Goal: Find specific page/section: Find specific page/section

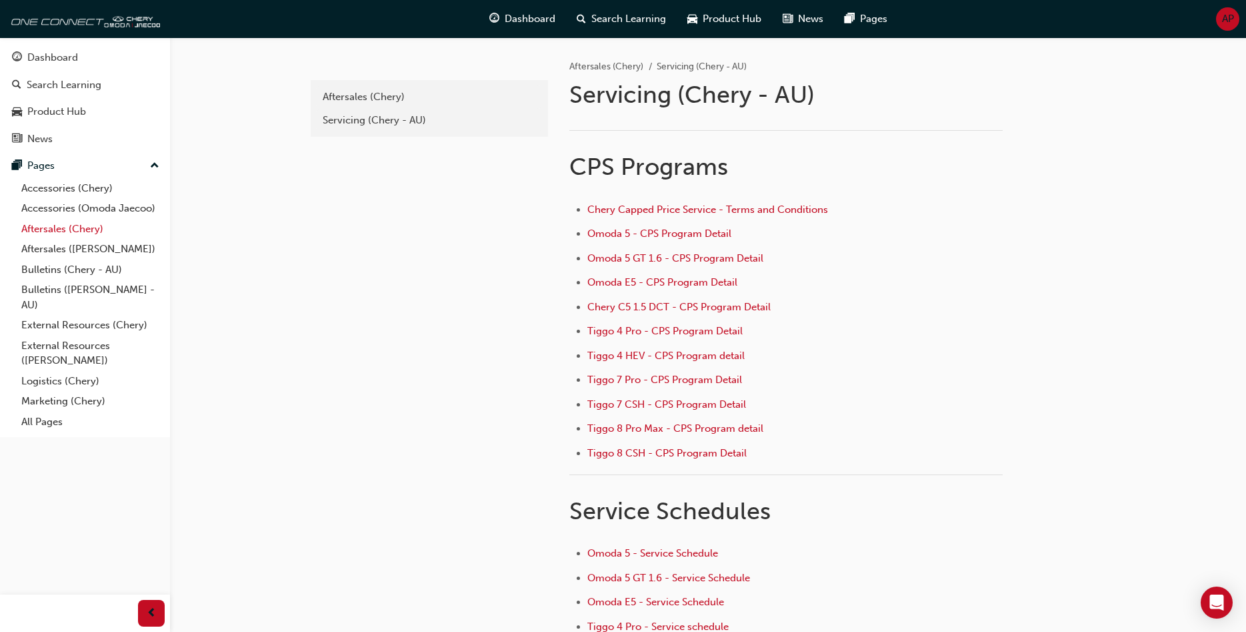
click at [73, 229] on link "Aftersales (Chery)" at bounding box center [90, 229] width 149 height 21
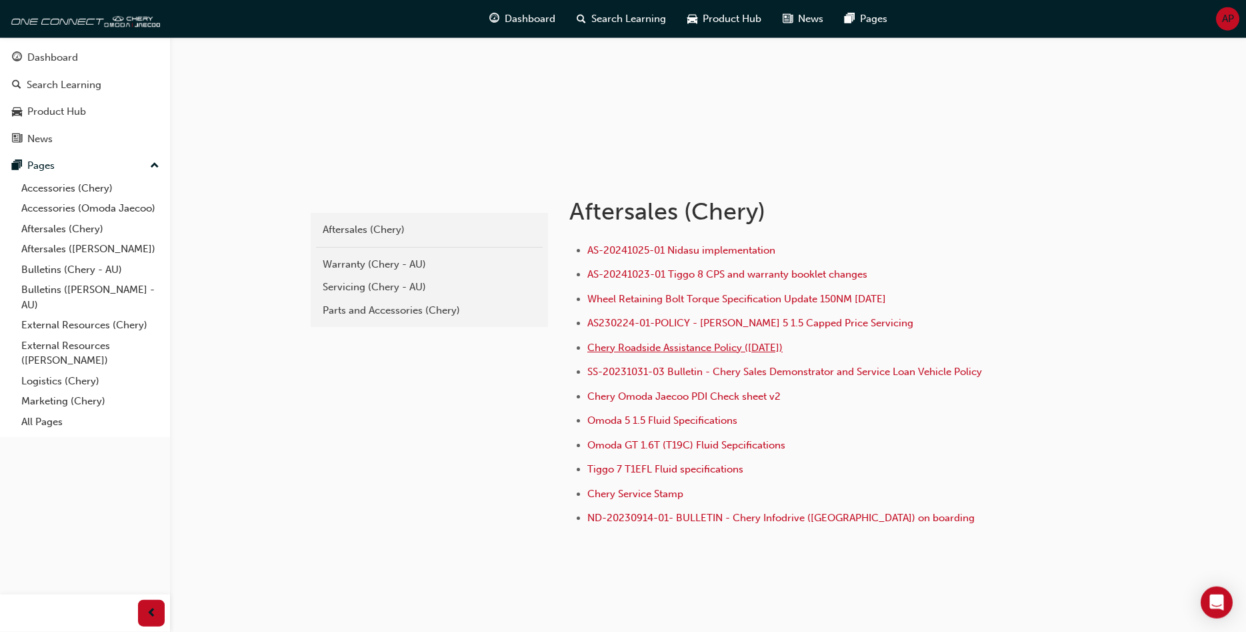
scroll to position [164, 0]
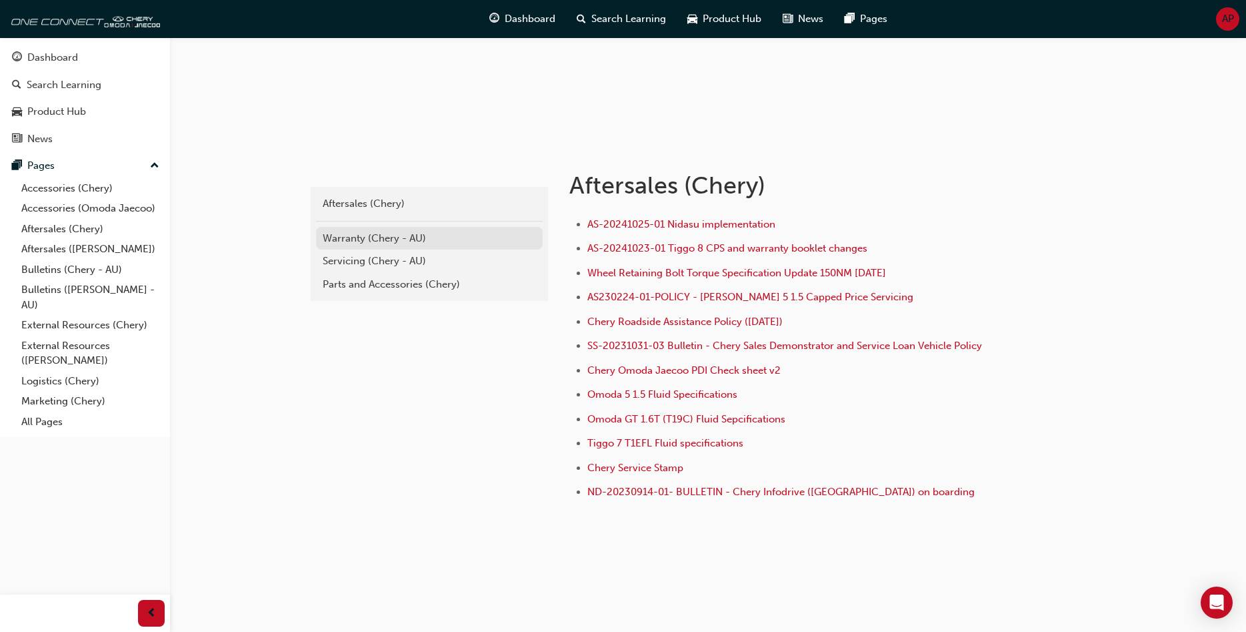
click at [367, 233] on div "Warranty (Chery - AU)" at bounding box center [429, 238] width 213 height 15
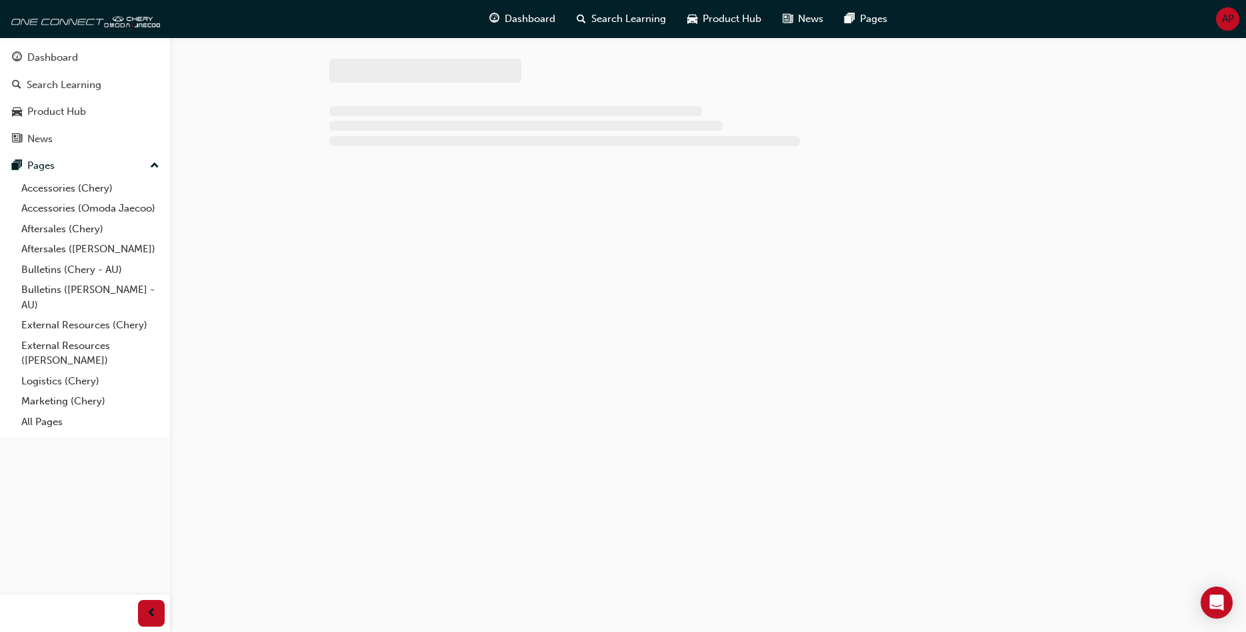
click at [367, 233] on div at bounding box center [708, 136] width 800 height 198
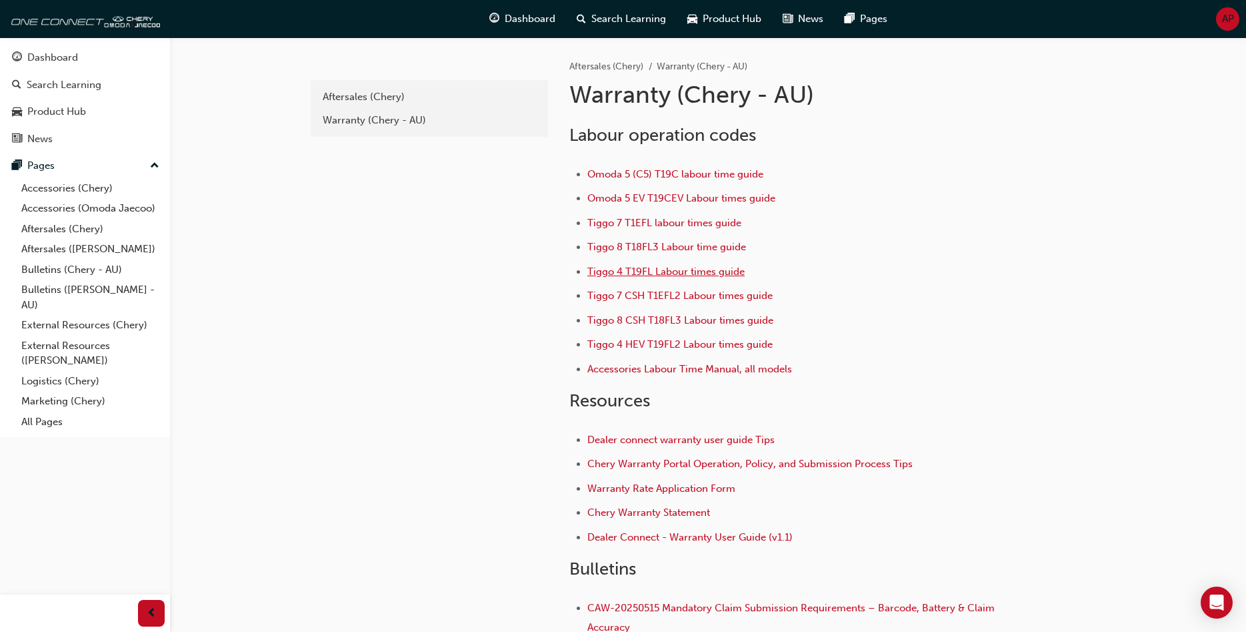
click at [660, 275] on span "Tiggo 4 T19FL Labour times guide" at bounding box center [666, 271] width 157 height 12
